Goal: Task Accomplishment & Management: Manage account settings

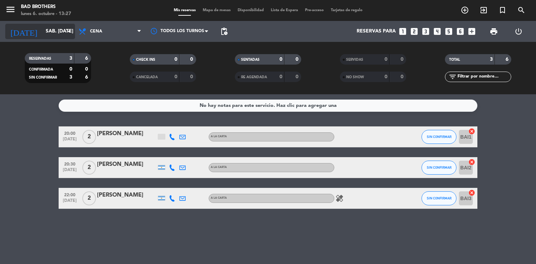
click at [67, 37] on input "sáb. [DATE]" at bounding box center [75, 31] width 66 height 13
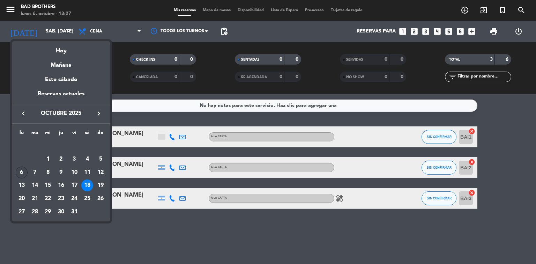
click at [23, 171] on div "6" at bounding box center [22, 173] width 12 height 12
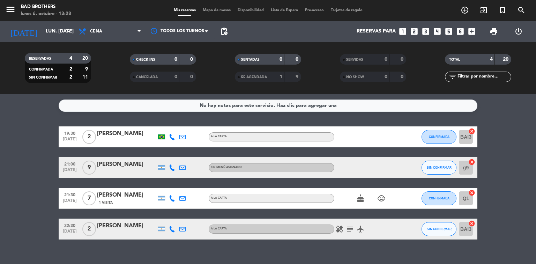
click at [362, 198] on icon "cake" at bounding box center [360, 198] width 8 height 8
click at [382, 198] on icon "child_care" at bounding box center [381, 198] width 8 height 8
click at [67, 34] on icon "arrow_drop_down" at bounding box center [69, 31] width 8 height 8
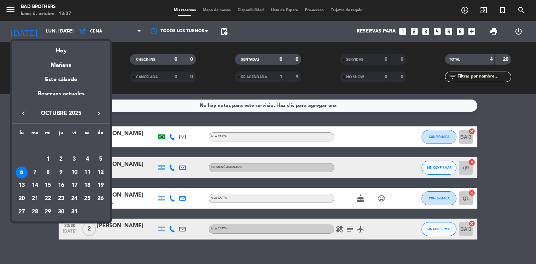
click at [34, 170] on div "7" at bounding box center [35, 173] width 12 height 12
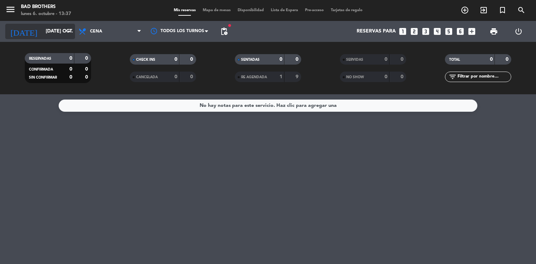
click at [67, 29] on icon "arrow_drop_down" at bounding box center [69, 31] width 8 height 8
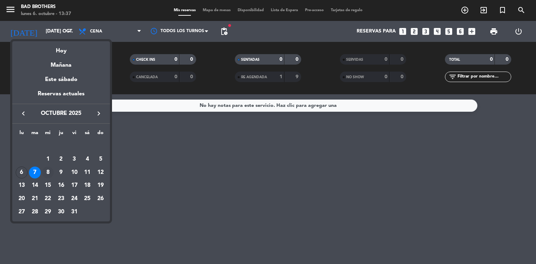
click at [46, 172] on div "8" at bounding box center [48, 173] width 12 height 12
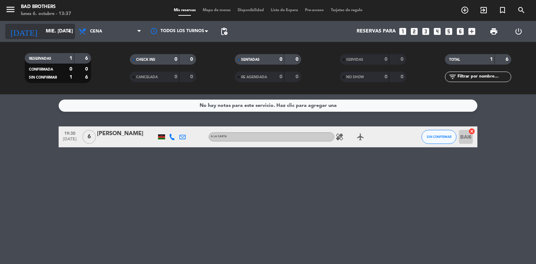
click at [70, 33] on icon "arrow_drop_down" at bounding box center [69, 31] width 8 height 8
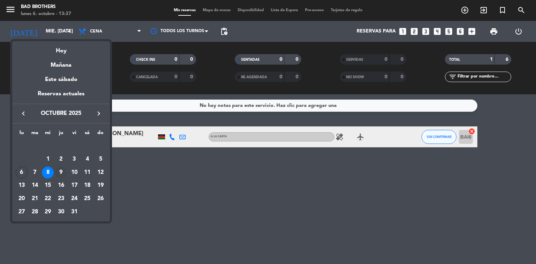
click at [61, 170] on div "9" at bounding box center [61, 173] width 12 height 12
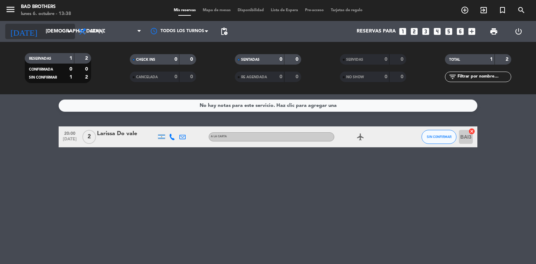
click at [71, 30] on icon "arrow_drop_down" at bounding box center [69, 31] width 8 height 8
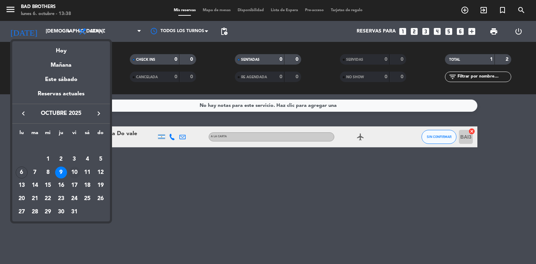
click at [73, 172] on div "10" at bounding box center [74, 173] width 12 height 12
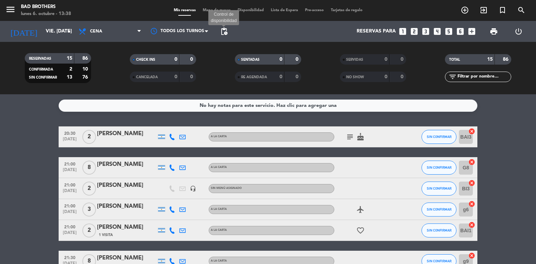
click at [223, 34] on span "pending_actions" at bounding box center [224, 31] width 8 height 8
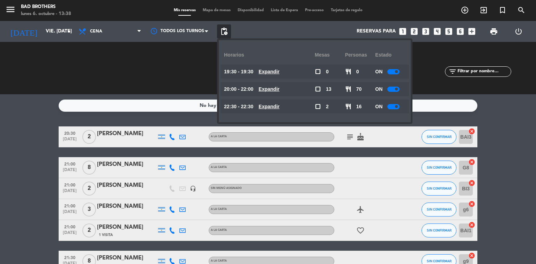
click at [396, 70] on div at bounding box center [394, 71] width 12 height 5
click at [396, 88] on span at bounding box center [396, 89] width 3 height 3
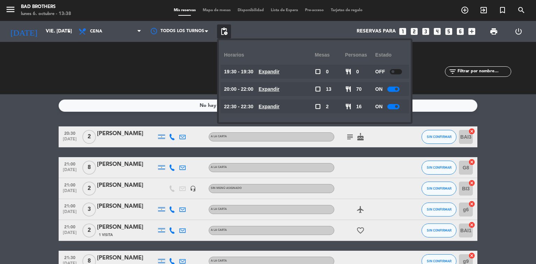
click at [396, 88] on span at bounding box center [396, 89] width 3 height 3
click at [396, 88] on div at bounding box center [394, 89] width 12 height 5
click at [393, 105] on div at bounding box center [394, 106] width 12 height 5
click at [395, 105] on div at bounding box center [394, 106] width 12 height 5
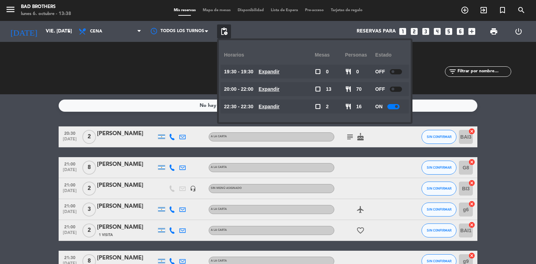
click at [395, 105] on div at bounding box center [394, 106] width 12 height 5
click at [225, 31] on span "pending_actions" at bounding box center [224, 31] width 8 height 8
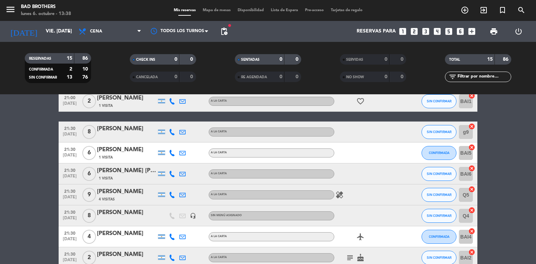
scroll to position [139, 0]
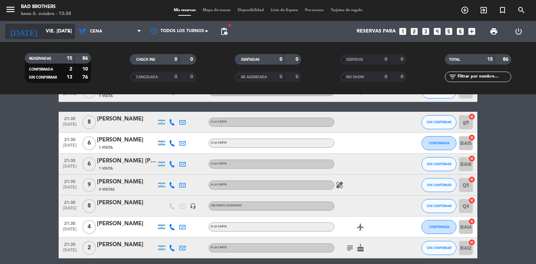
click at [69, 35] on icon "arrow_drop_down" at bounding box center [69, 31] width 8 height 8
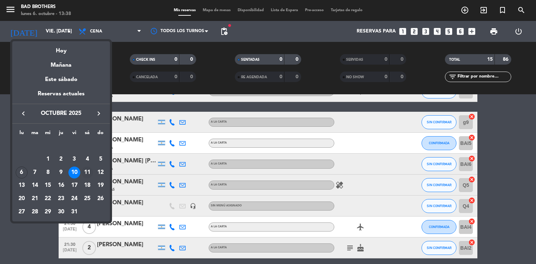
click at [88, 175] on div "11" at bounding box center [87, 173] width 12 height 12
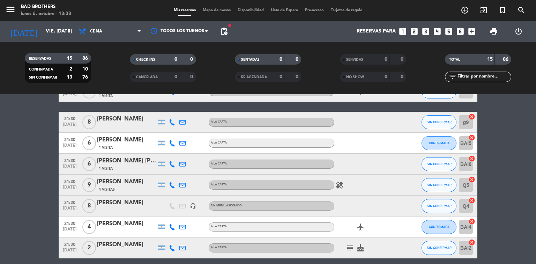
type input "sáb. [DATE]"
